Goal: Navigation & Orientation: Find specific page/section

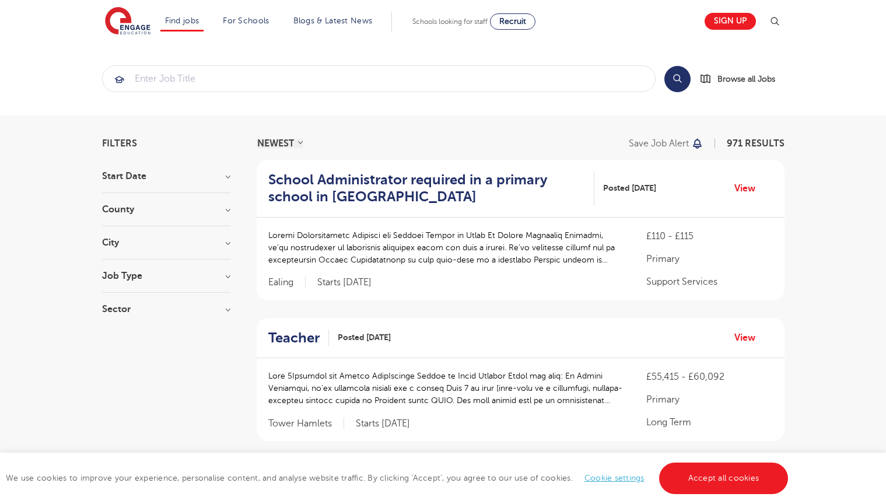
scroll to position [1505, 0]
